Goal: Find contact information: Find contact information

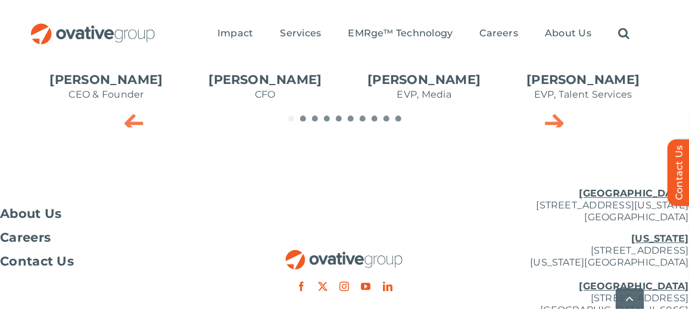
scroll to position [877, 0]
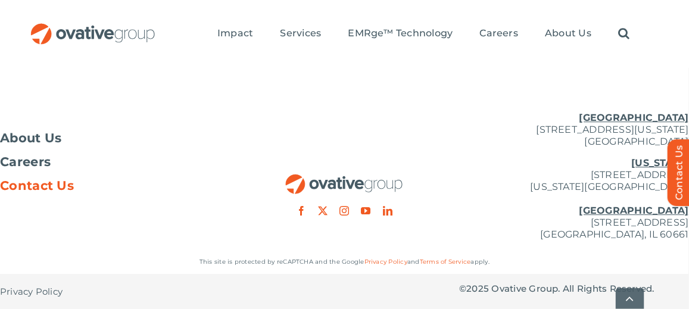
click at [58, 186] on span "Contact Us" at bounding box center [37, 186] width 74 height 12
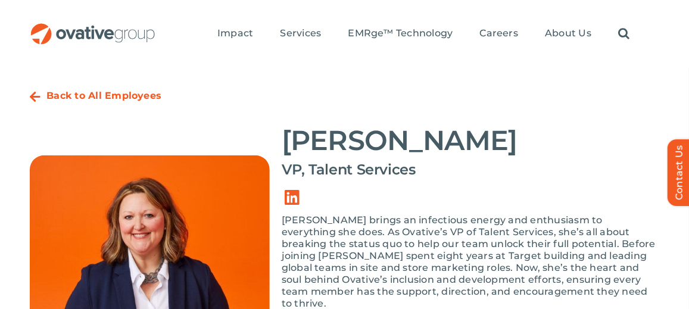
scroll to position [43, 0]
